Goal: Use online tool/utility: Utilize a website feature to perform a specific function

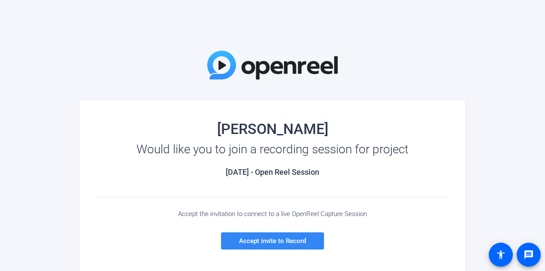
click at [299, 240] on span "Accept invite to Record" at bounding box center [272, 241] width 67 height 8
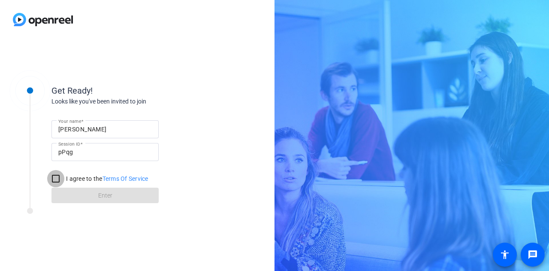
click at [55, 181] on input "I agree to the Terms Of Service" at bounding box center [55, 178] width 17 height 17
checkbox input "true"
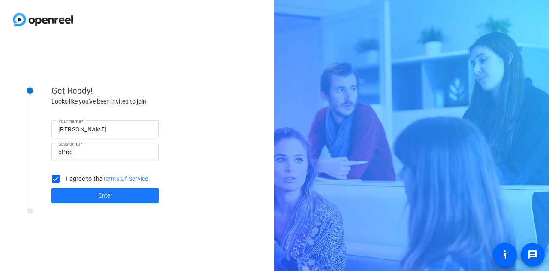
click at [91, 192] on span at bounding box center [104, 195] width 107 height 21
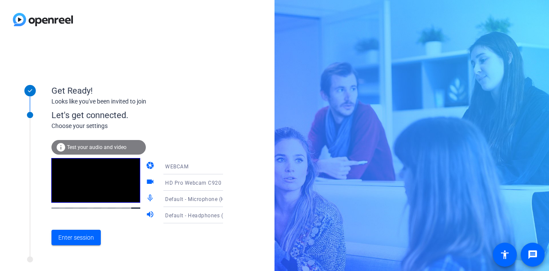
click at [106, 144] on span "Test your audio and video" at bounding box center [97, 147] width 60 height 6
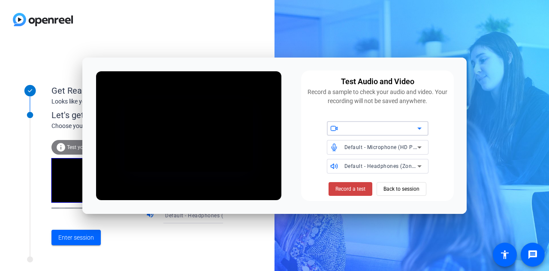
click at [375, 130] on div at bounding box center [381, 128] width 73 height 10
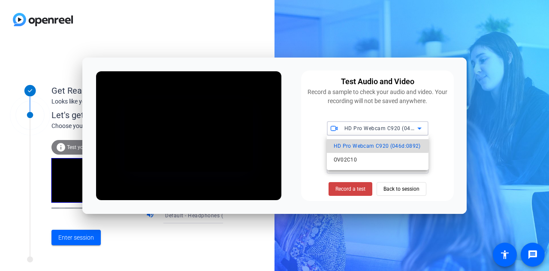
click at [368, 144] on span "HD Pro Webcam C920 (046d:0892)" at bounding box center [377, 146] width 87 height 10
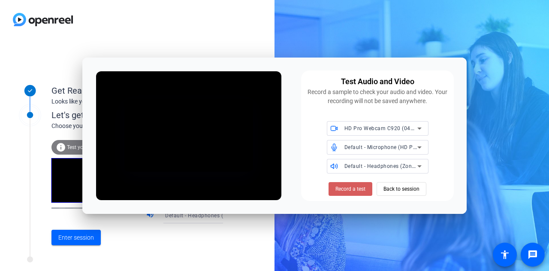
click at [354, 185] on span "Record a test" at bounding box center [351, 189] width 30 height 8
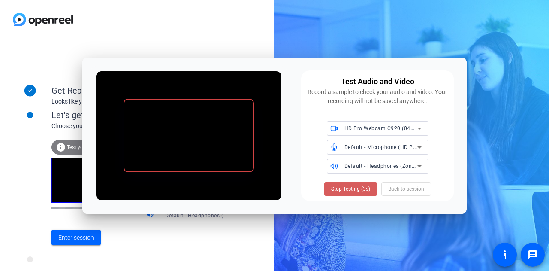
click at [353, 187] on span "Stop Testing (3s)" at bounding box center [350, 189] width 39 height 8
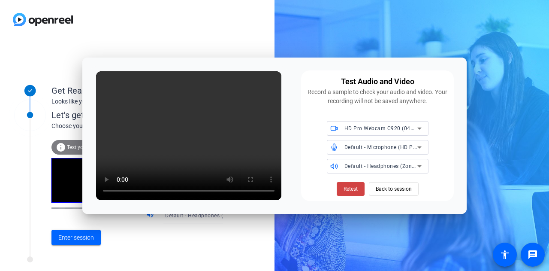
click at [404, 147] on span "Default - Microphone (HD Pro Webcam C920) (046d:0892)" at bounding box center [418, 146] width 147 height 7
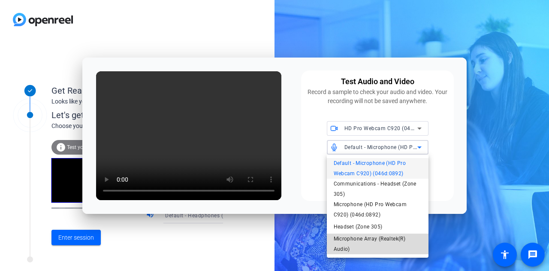
click at [382, 240] on span "Microphone Array (Realtek(R) Audio)" at bounding box center [378, 243] width 88 height 21
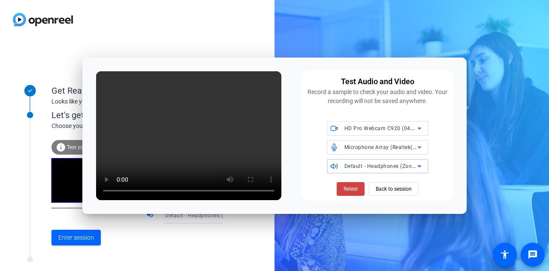
click at [405, 164] on span "Default - Headphones (Zone 305)" at bounding box center [387, 165] width 84 height 7
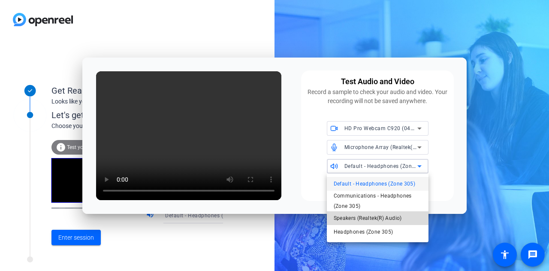
click at [385, 215] on span "Speakers (Realtek(R) Audio)" at bounding box center [368, 218] width 68 height 10
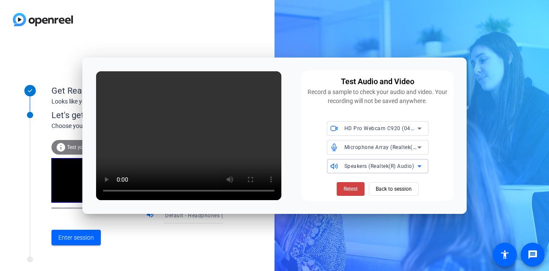
click at [399, 148] on span "Microphone Array (Realtek(R) Audio)" at bounding box center [391, 146] width 92 height 7
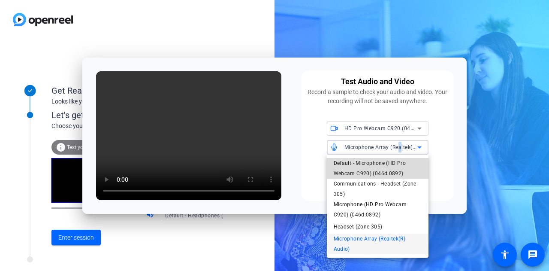
click at [389, 169] on span "Default - Microphone (HD Pro Webcam C920) (046d:0892)" at bounding box center [378, 168] width 88 height 21
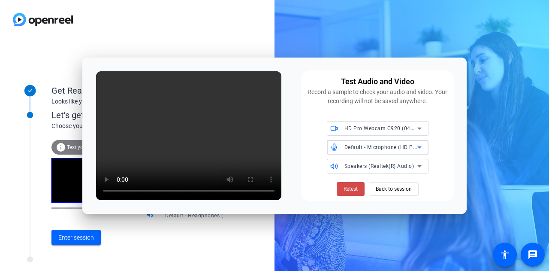
click at [357, 190] on span "Retest" at bounding box center [351, 189] width 14 height 8
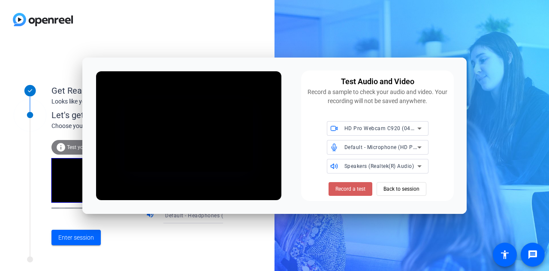
click at [358, 189] on span "Record a test" at bounding box center [351, 189] width 30 height 8
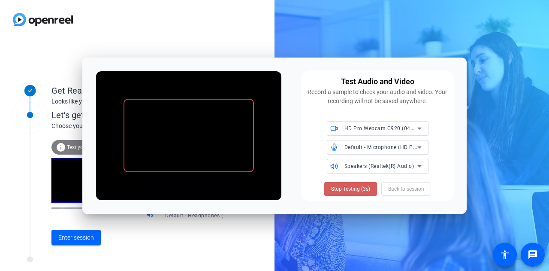
click at [359, 185] on span "Stop Testing (3s)" at bounding box center [350, 189] width 39 height 8
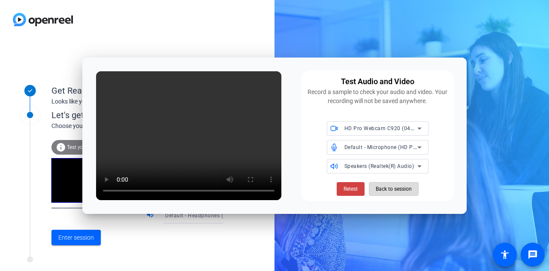
click at [380, 187] on span "Back to session" at bounding box center [394, 189] width 36 height 16
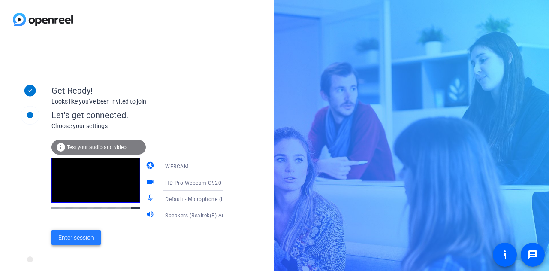
click at [83, 243] on span at bounding box center [75, 237] width 49 height 21
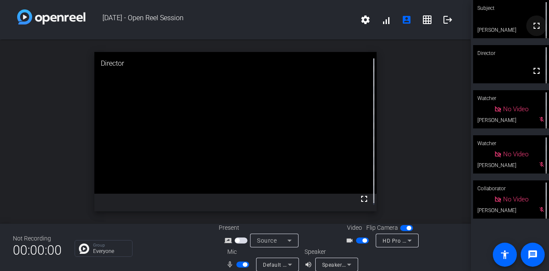
click at [534, 27] on mat-icon "fullscreen" at bounding box center [537, 26] width 10 height 10
